Goal: Transaction & Acquisition: Book appointment/travel/reservation

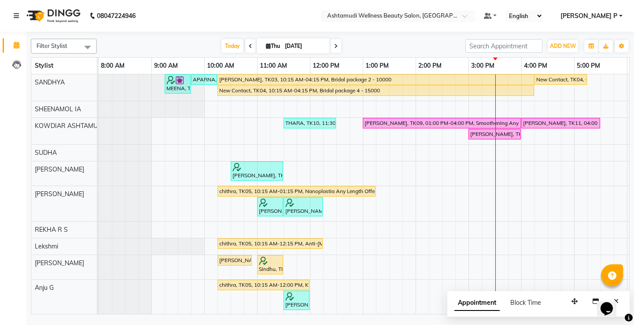
click at [475, 17] on div at bounding box center [398, 16] width 154 height 9
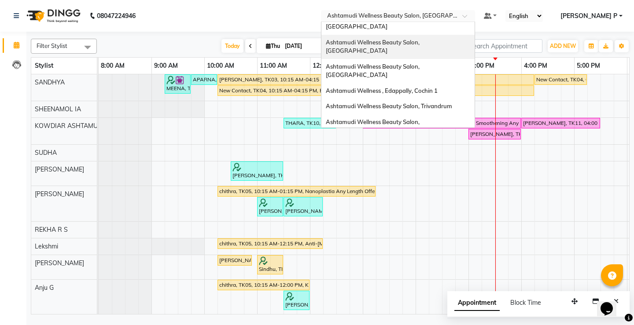
scroll to position [63, 0]
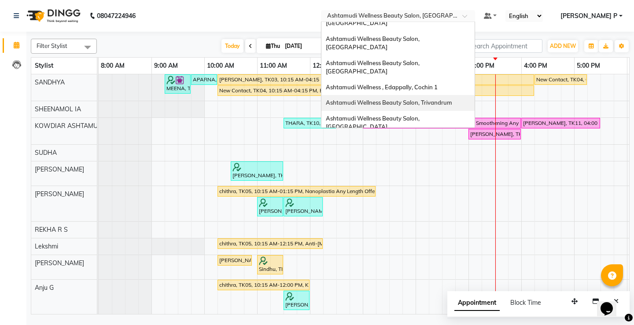
click at [452, 99] on span "Ashtamudi Wellness Beauty Salon, Trivandrum" at bounding box center [389, 102] width 126 height 7
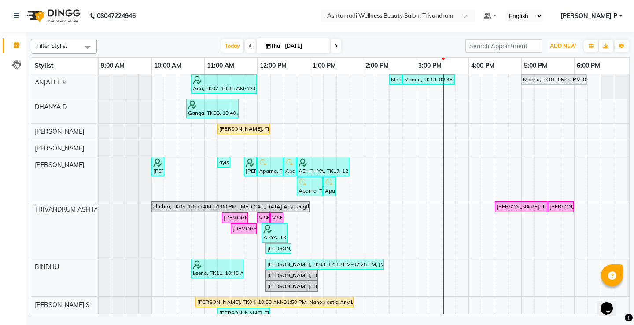
drag, startPoint x: 565, startPoint y: 47, endPoint x: 549, endPoint y: 65, distance: 24.3
click at [565, 47] on span "ADD NEW" at bounding box center [563, 46] width 26 height 7
click at [535, 62] on button "Add Appointment" at bounding box center [543, 62] width 70 height 11
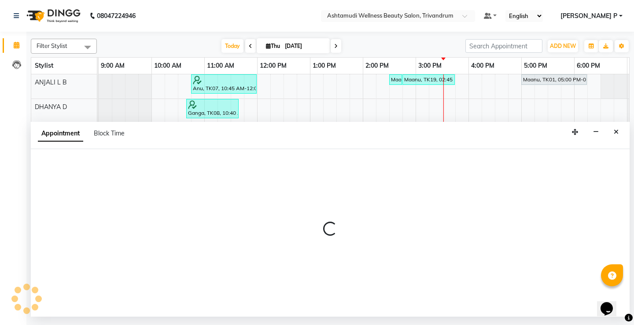
select select "600"
select select "tentative"
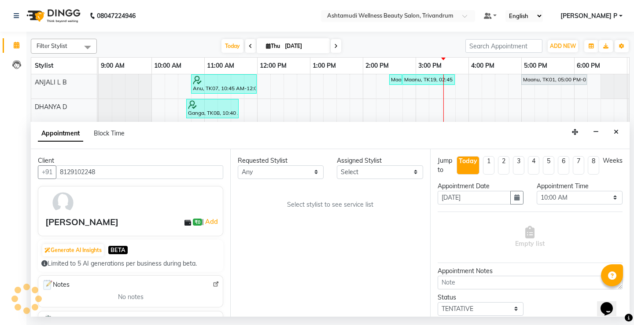
type input "8129102248"
click at [404, 172] on select "Select ANJALI L B BINDHU CHIPPY DHANYA D [PERSON_NAME] [PERSON_NAME] SHUHAINA S…" at bounding box center [380, 173] width 86 height 14
select select "27312"
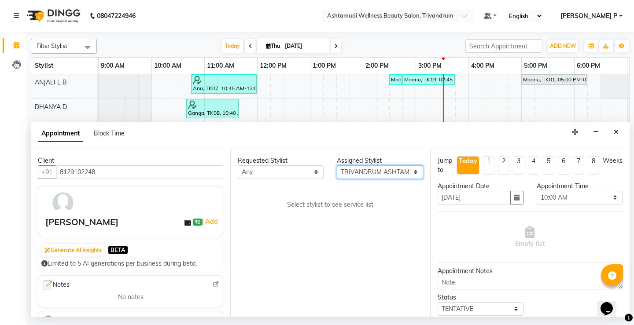
click at [337, 166] on select "Select ANJALI L B BINDHU CHIPPY DHANYA D [PERSON_NAME] [PERSON_NAME] SHUHAINA S…" at bounding box center [380, 173] width 86 height 14
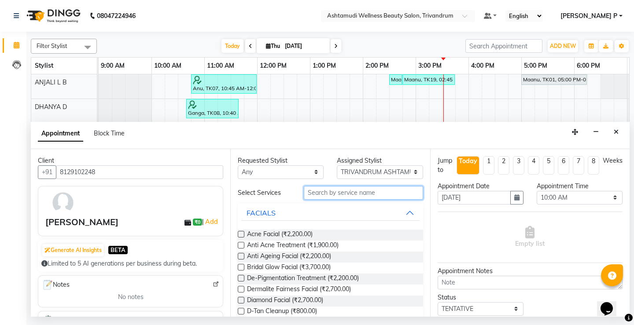
click at [315, 195] on input "text" at bounding box center [363, 193] width 119 height 14
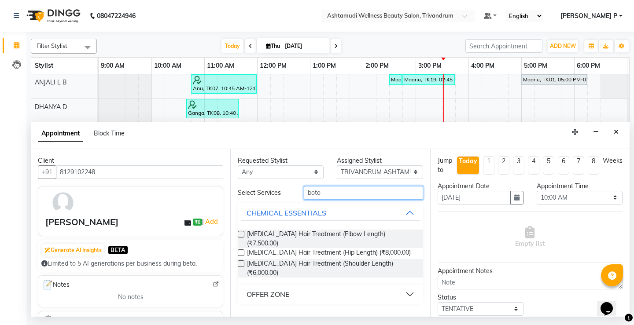
type input "boto"
click at [268, 289] on div "OFFER ZONE" at bounding box center [268, 294] width 43 height 11
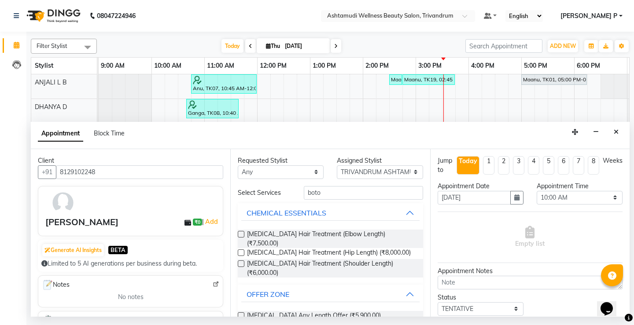
click at [241, 313] on label at bounding box center [241, 316] width 7 height 7
click at [241, 314] on input "checkbox" at bounding box center [241, 317] width 6 height 6
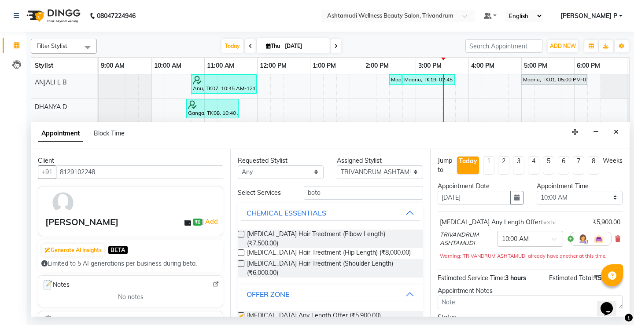
checkbox input "false"
click at [514, 199] on icon "button" at bounding box center [516, 198] width 5 height 6
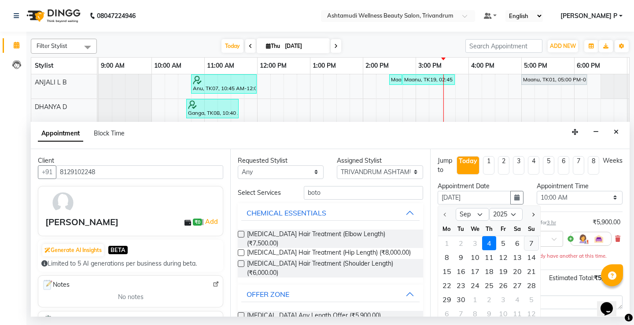
click at [532, 244] on div "7" at bounding box center [531, 243] width 14 height 14
type input "[DATE]"
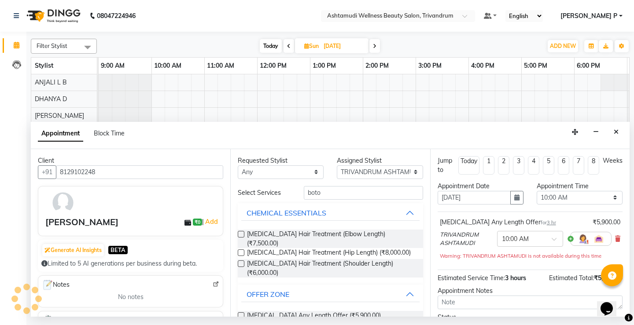
scroll to position [0, 209]
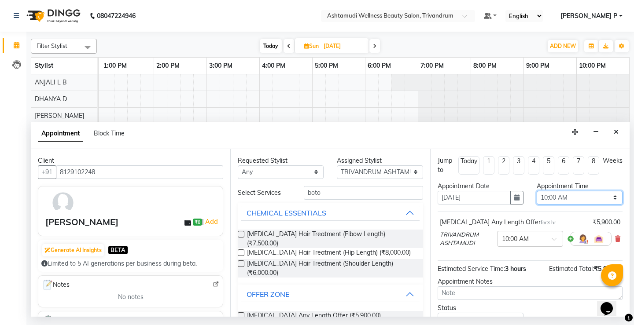
click at [610, 199] on select "Select 10:00 AM 10:15 AM 10:30 AM 10:45 AM 11:00 AM 11:15 AM 11:30 AM 11:45 AM …" at bounding box center [580, 198] width 86 height 14
select select "660"
click at [537, 191] on select "Select 10:00 AM 10:15 AM 10:30 AM 10:45 AM 11:00 AM 11:15 AM 11:30 AM 11:45 AM …" at bounding box center [580, 198] width 86 height 14
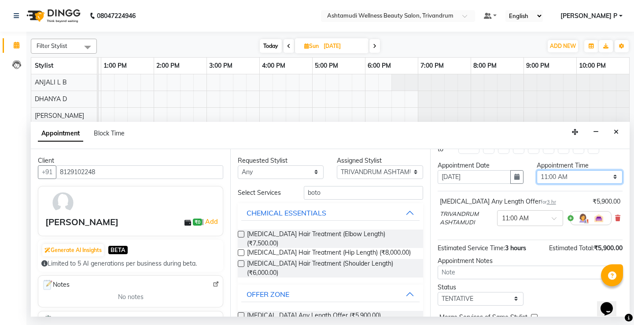
scroll to position [65, 0]
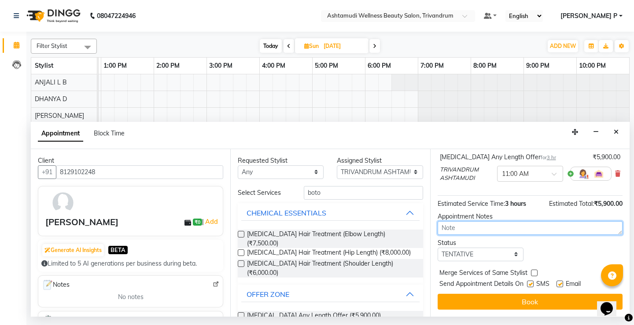
click at [472, 230] on textarea at bounding box center [530, 229] width 185 height 14
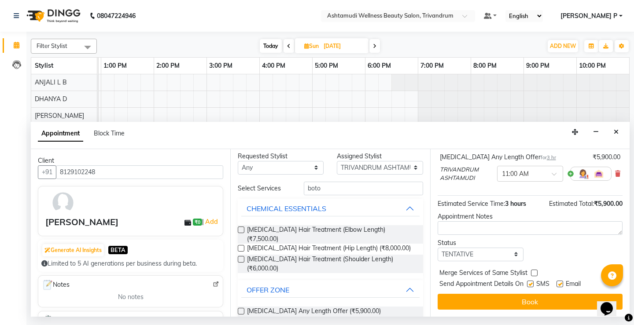
click at [241, 308] on label at bounding box center [241, 311] width 7 height 7
click at [241, 310] on input "checkbox" at bounding box center [241, 313] width 6 height 6
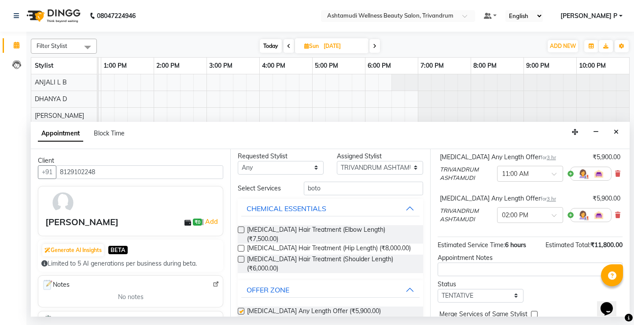
checkbox input "false"
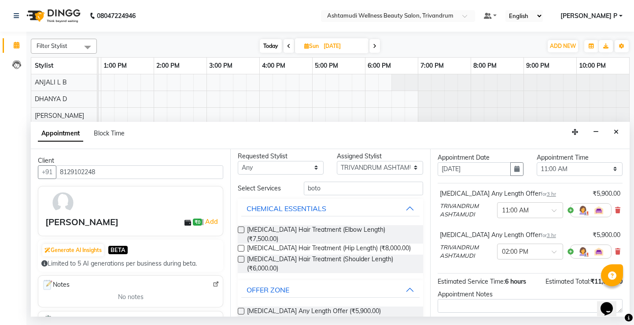
scroll to position [22, 0]
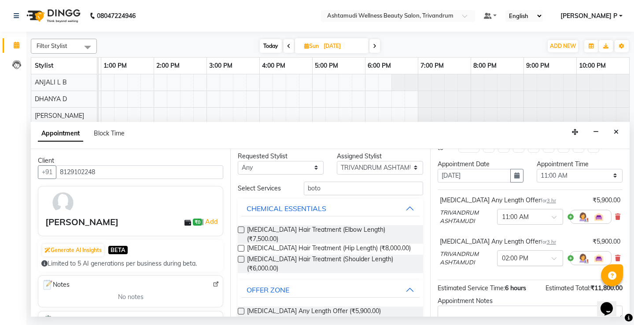
click at [552, 260] on span at bounding box center [557, 261] width 11 height 9
click at [509, 293] on div "11:00 AM" at bounding box center [530, 291] width 65 height 16
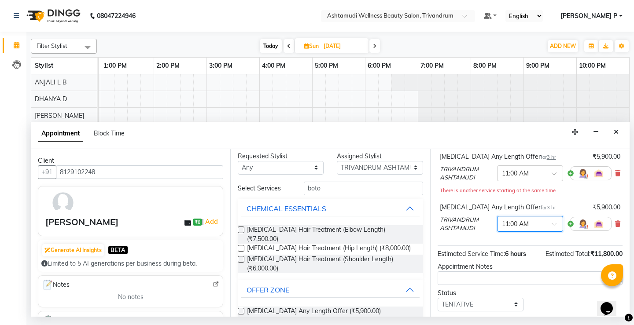
scroll to position [116, 0]
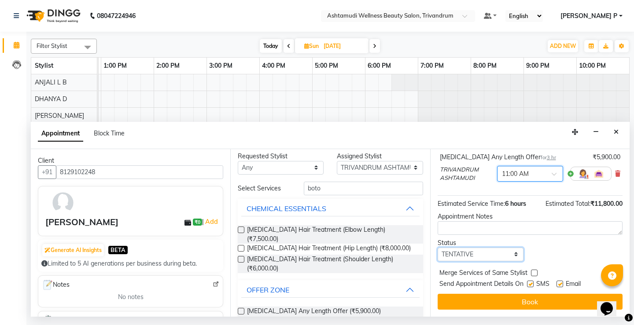
click at [474, 253] on select "Select TENTATIVE CONFIRM UPCOMING" at bounding box center [481, 255] width 86 height 14
select select "confirm booking"
click at [438, 248] on select "Select TENTATIVE CONFIRM UPCOMING" at bounding box center [481, 255] width 86 height 14
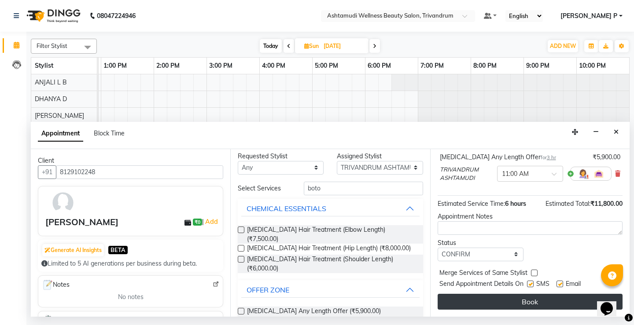
click at [509, 300] on button "Book" at bounding box center [530, 302] width 185 height 16
